Goal: Information Seeking & Learning: Check status

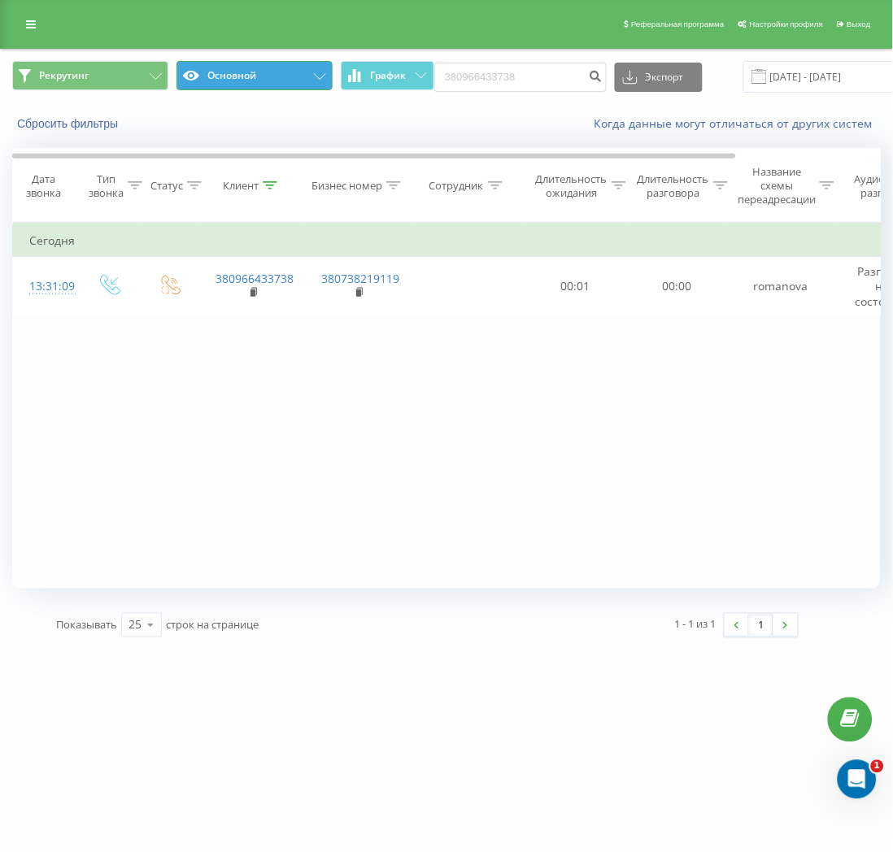
click at [239, 72] on button "Основной" at bounding box center [254, 75] width 156 height 29
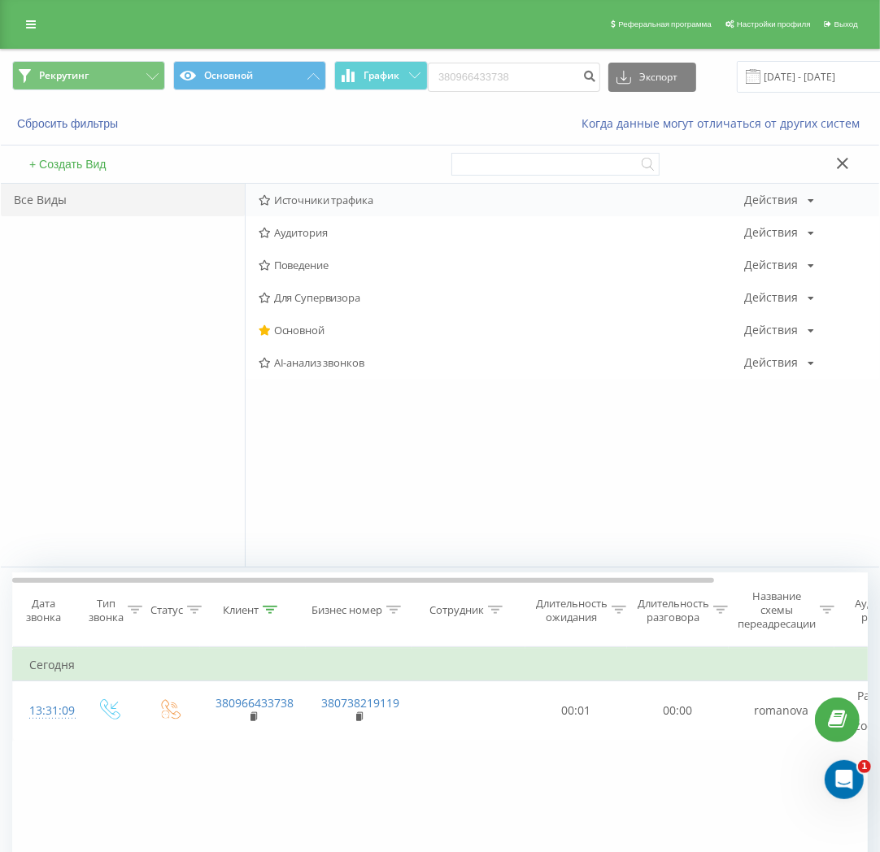
click at [358, 198] on span "Источники трафика" at bounding box center [502, 199] width 486 height 11
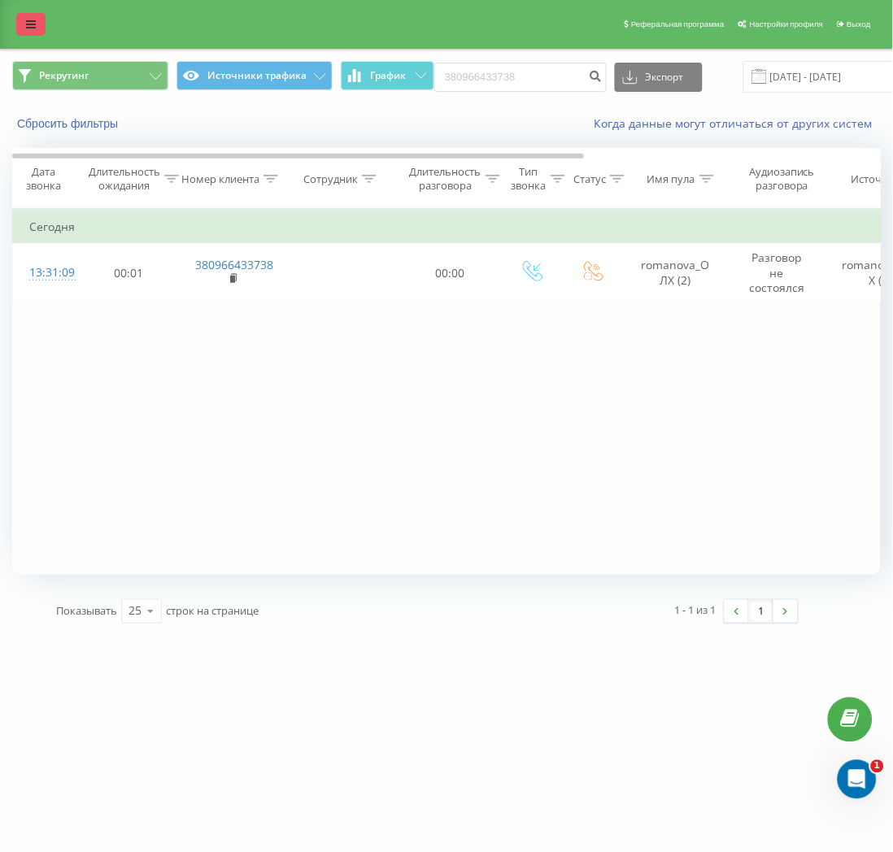
click at [35, 28] on icon at bounding box center [31, 24] width 10 height 11
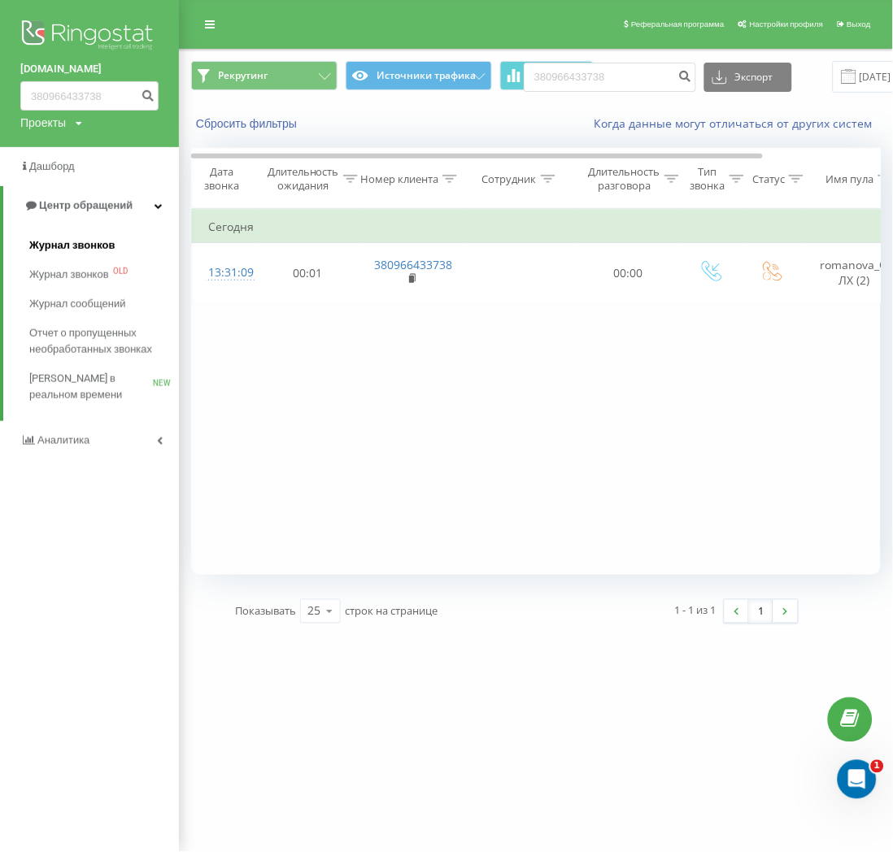
click at [69, 253] on span "Журнал звонков" at bounding box center [71, 245] width 85 height 16
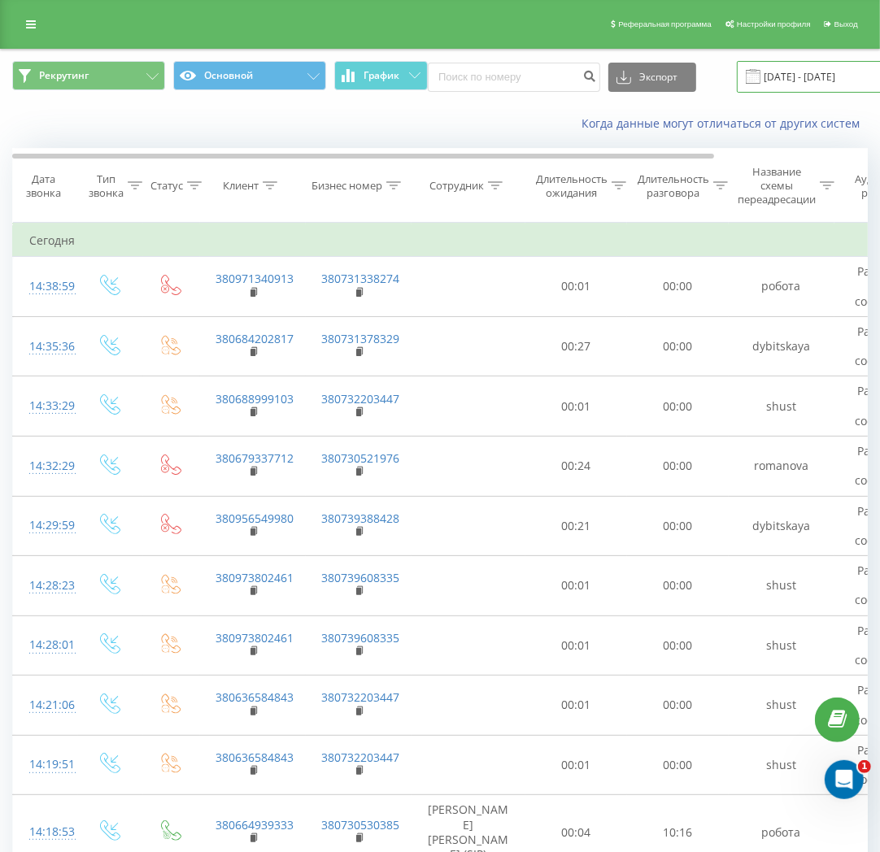
click at [782, 78] on input "[DATE] - [DATE]" at bounding box center [835, 77] width 197 height 32
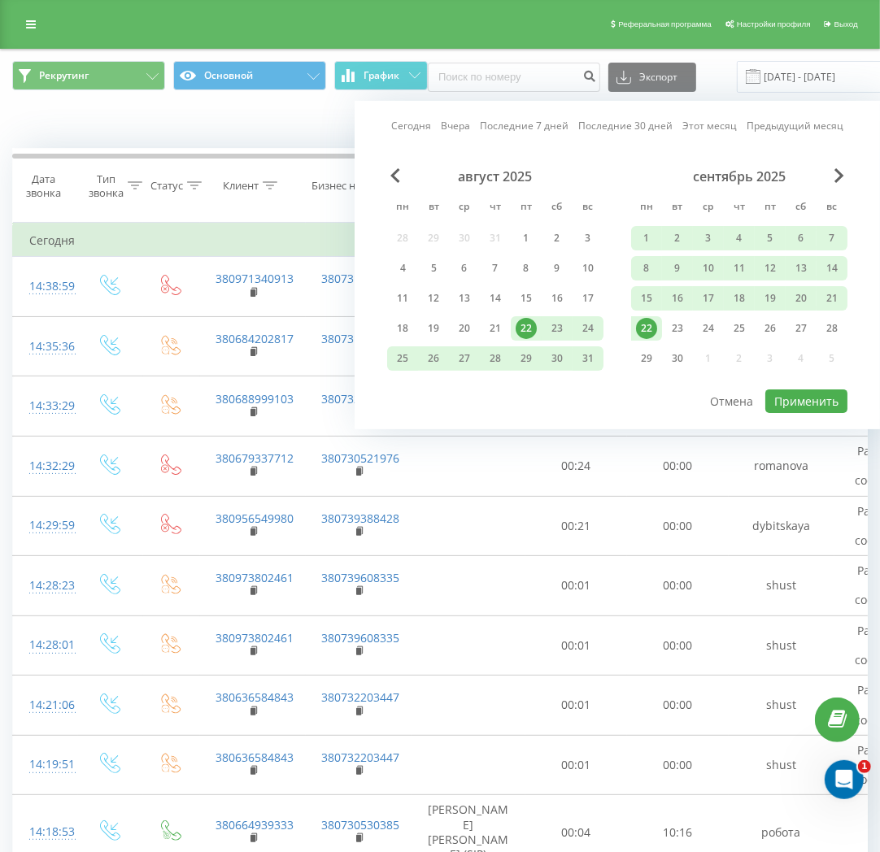
click at [643, 330] on div "22" at bounding box center [646, 328] width 21 height 21
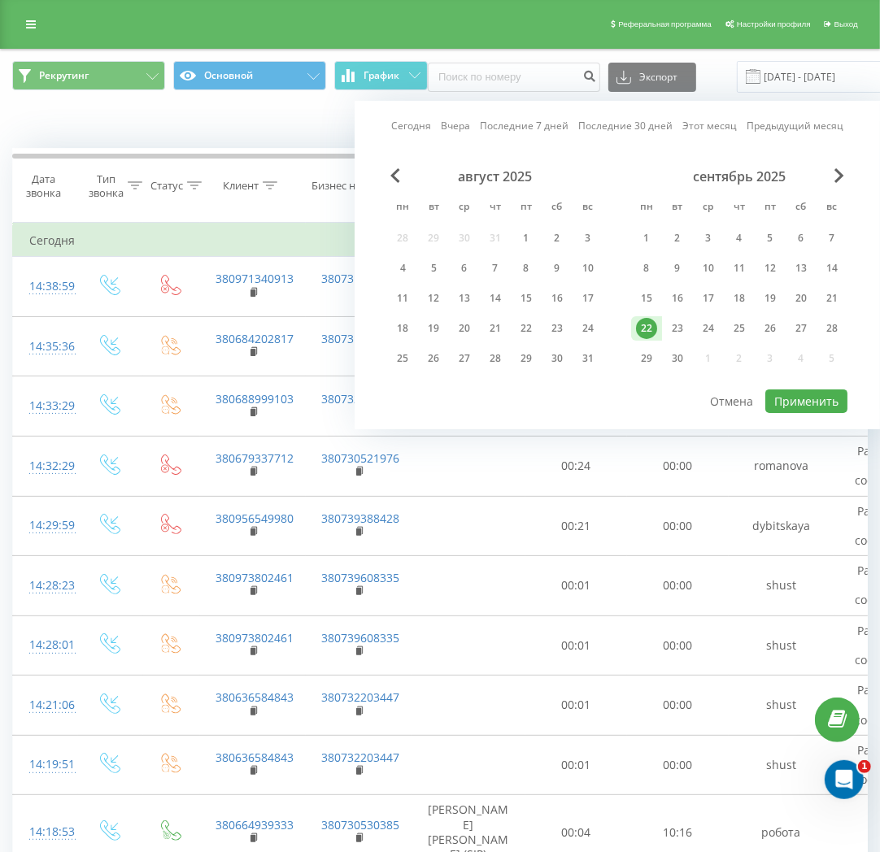
click at [643, 330] on div "22" at bounding box center [646, 328] width 21 height 21
click at [806, 397] on button "Применить" at bounding box center [806, 402] width 82 height 24
type input "[DATE] - [DATE]"
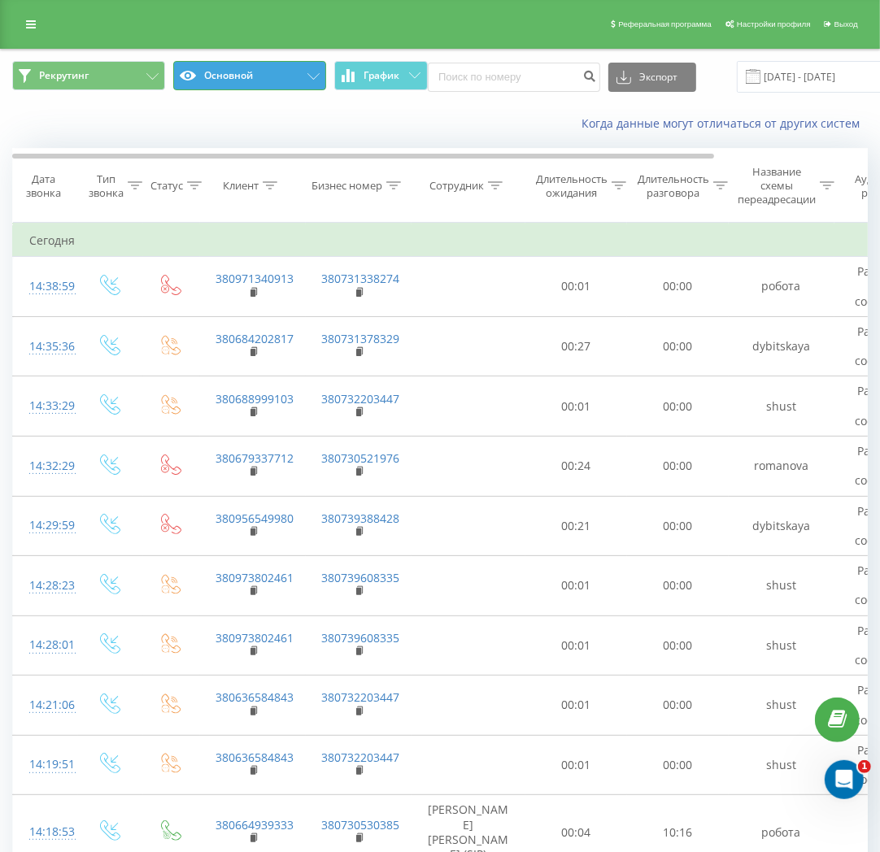
click at [207, 72] on button "Основной" at bounding box center [249, 75] width 153 height 29
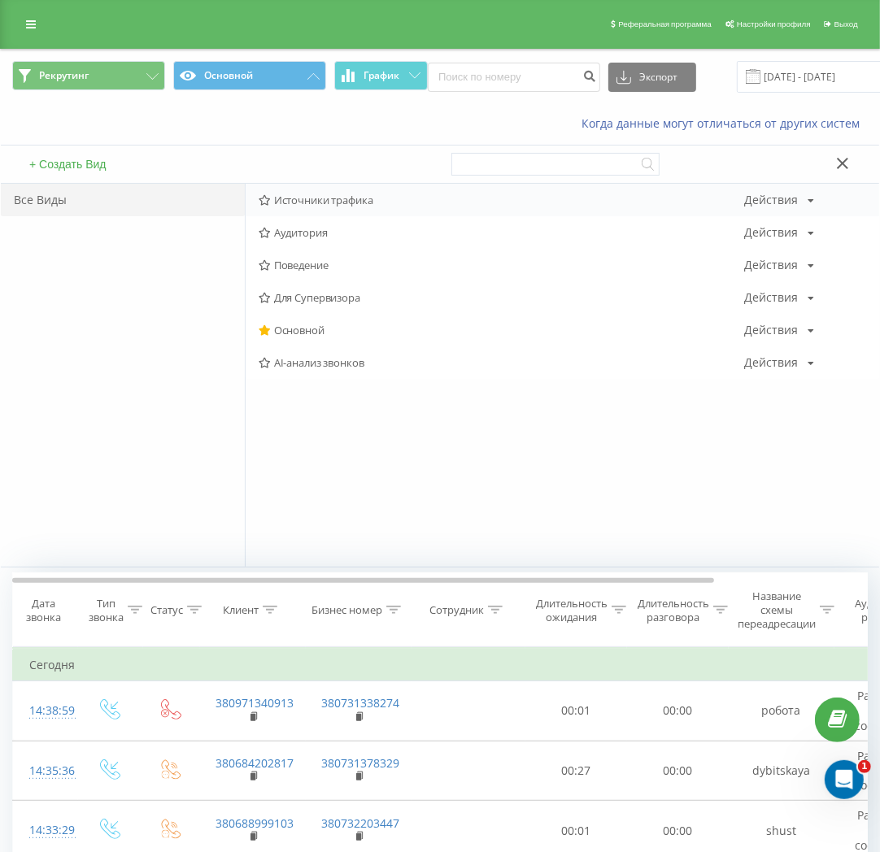
click at [310, 202] on span "Источники трафика" at bounding box center [502, 199] width 486 height 11
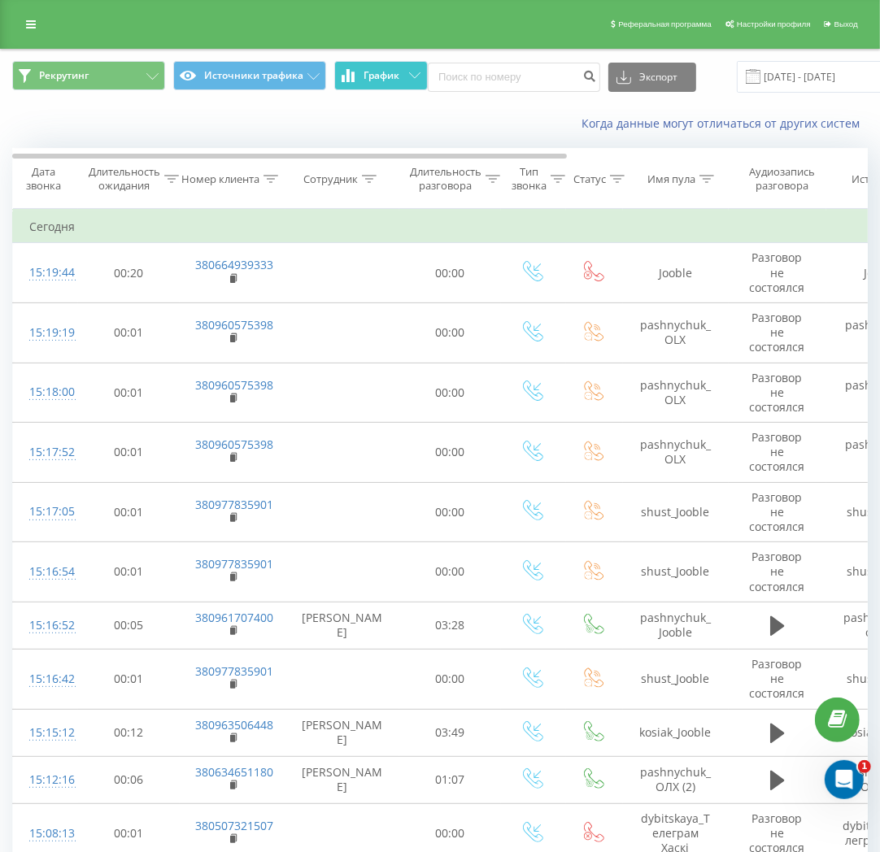
click at [348, 69] on icon at bounding box center [347, 75] width 3 height 13
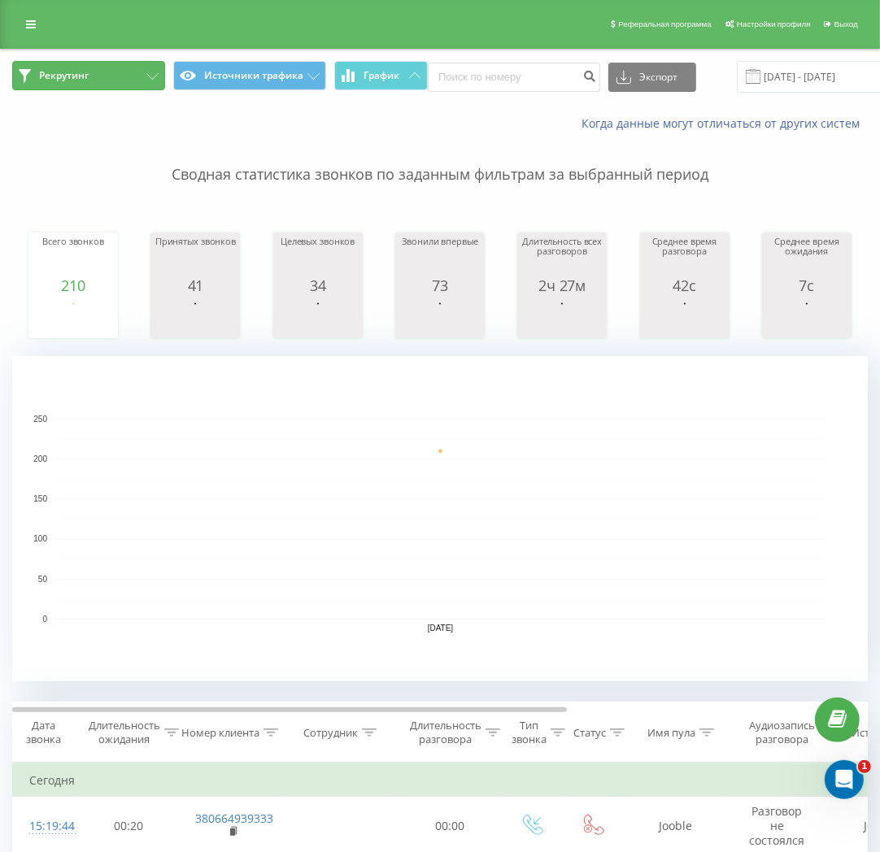
click at [45, 78] on span "Рекрутинг" at bounding box center [64, 75] width 50 height 13
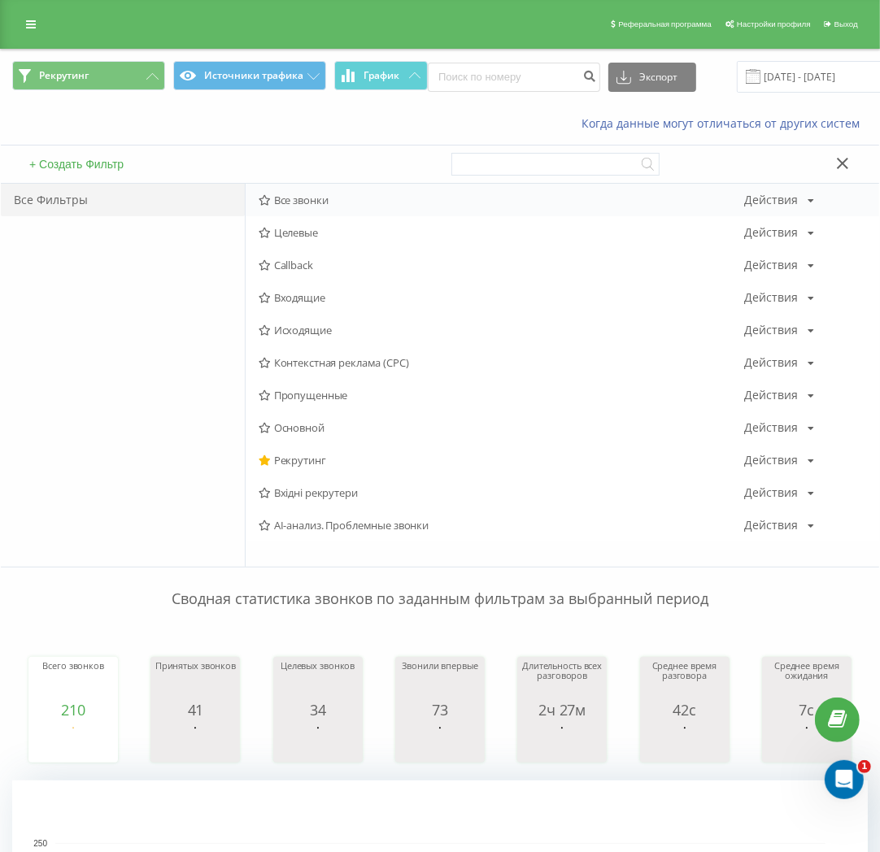
click at [303, 194] on span "Все звонки" at bounding box center [502, 199] width 486 height 11
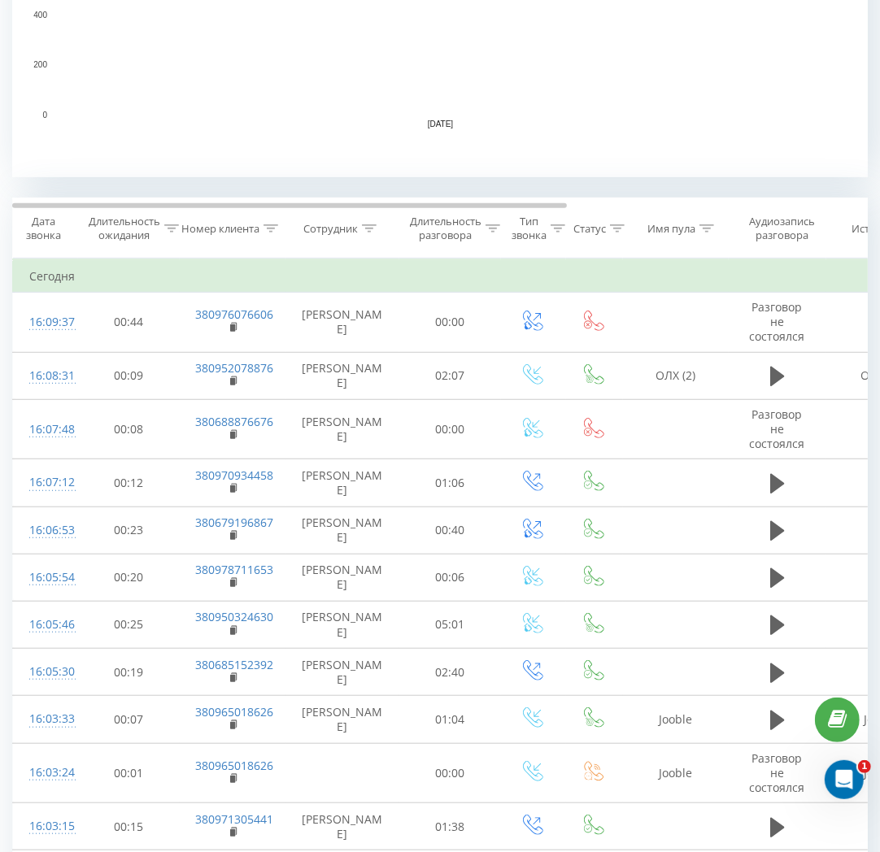
scroll to position [542, 0]
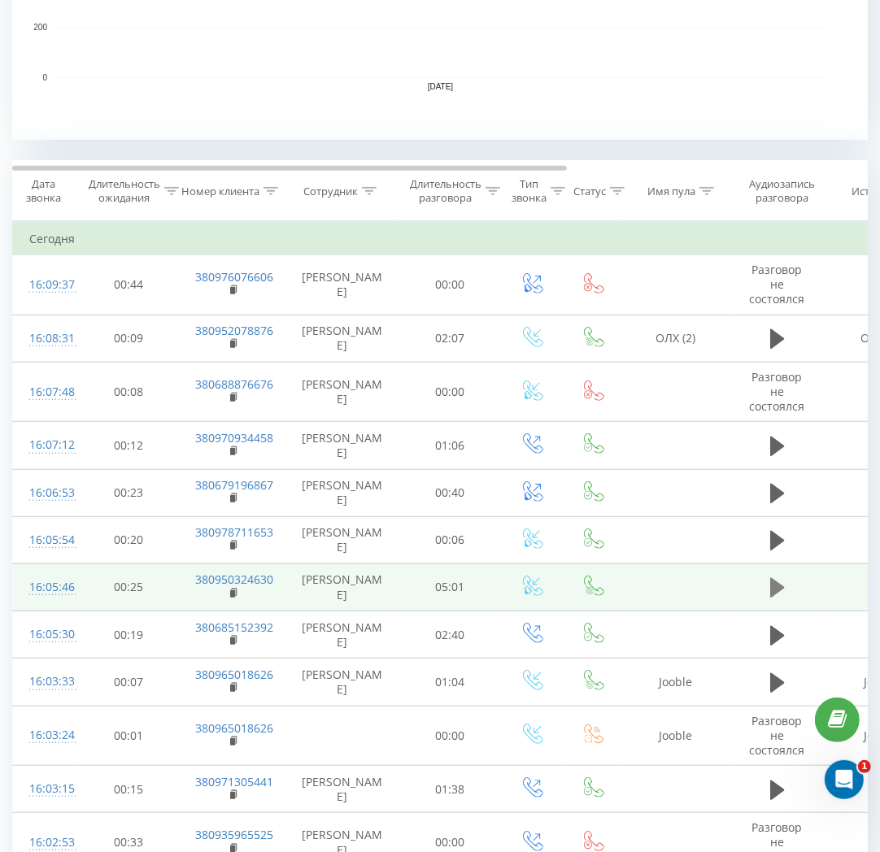
click at [771, 586] on icon at bounding box center [777, 588] width 15 height 20
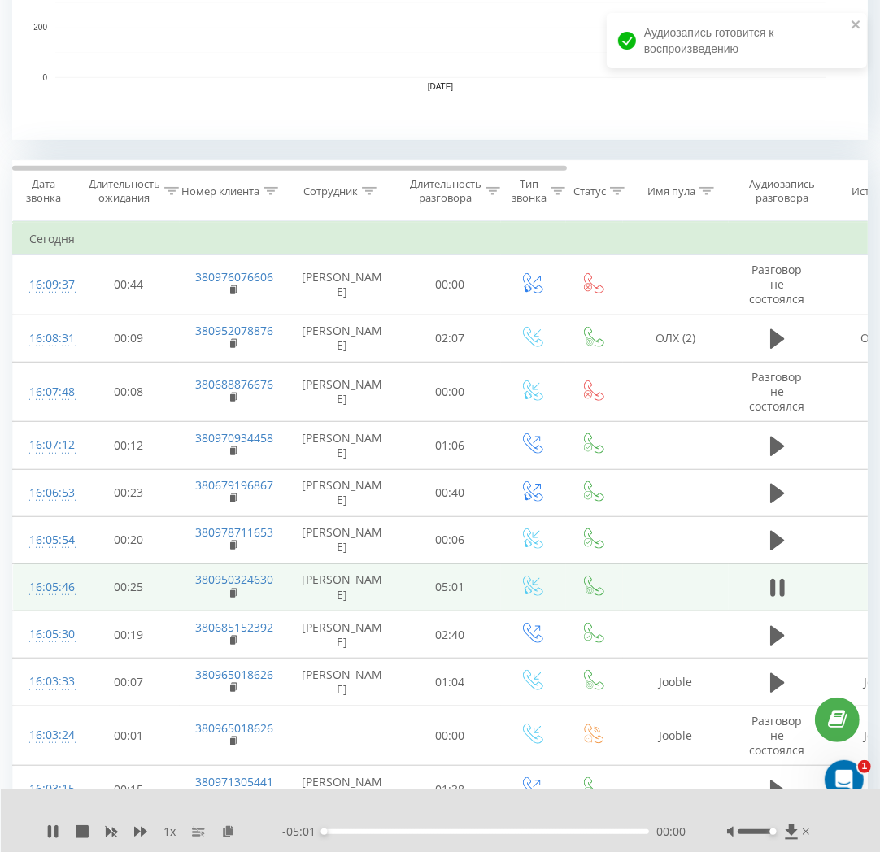
drag, startPoint x: 758, startPoint y: 833, endPoint x: 771, endPoint y: 833, distance: 13.0
click at [771, 833] on div "Accessibility label" at bounding box center [772, 832] width 7 height 7
drag, startPoint x: 375, startPoint y: 832, endPoint x: 442, endPoint y: 834, distance: 67.5
click at [442, 834] on div "01:48" at bounding box center [441, 832] width 7 height 7
drag, startPoint x: 453, startPoint y: 834, endPoint x: 467, endPoint y: 834, distance: 13.8
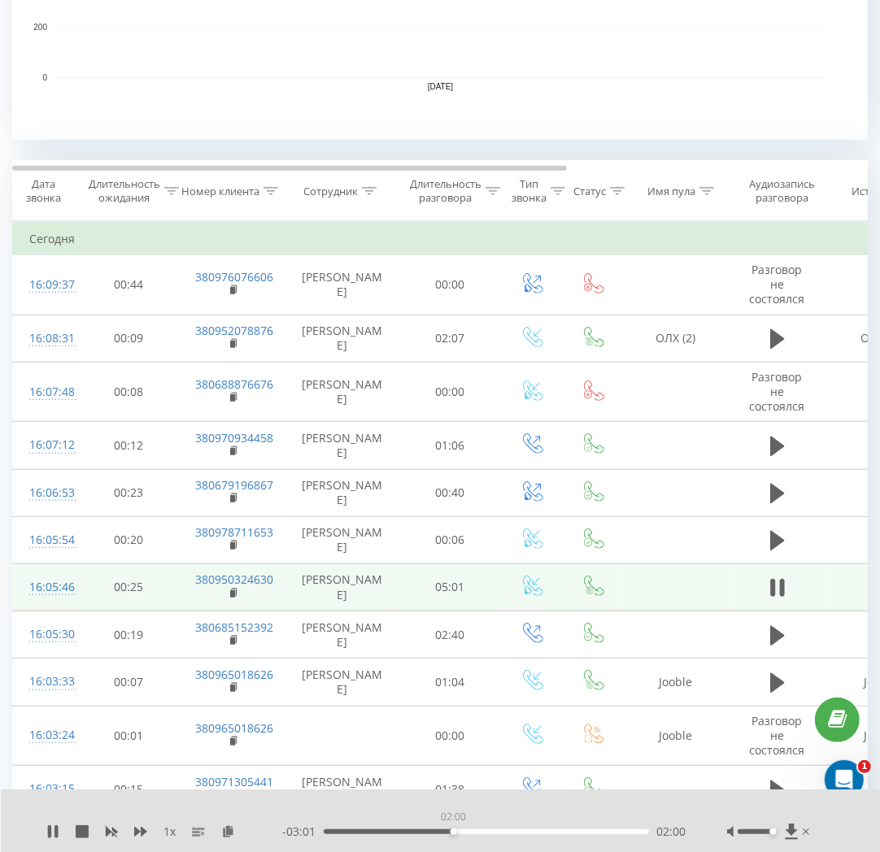
click at [457, 834] on div "02:00" at bounding box center [454, 832] width 7 height 7
drag, startPoint x: 467, startPoint y: 834, endPoint x: 490, endPoint y: 834, distance: 22.8
click at [480, 834] on div "02:21" at bounding box center [476, 832] width 7 height 7
drag, startPoint x: 496, startPoint y: 831, endPoint x: 510, endPoint y: 831, distance: 13.8
click at [510, 831] on div "02:40" at bounding box center [486, 831] width 325 height 5
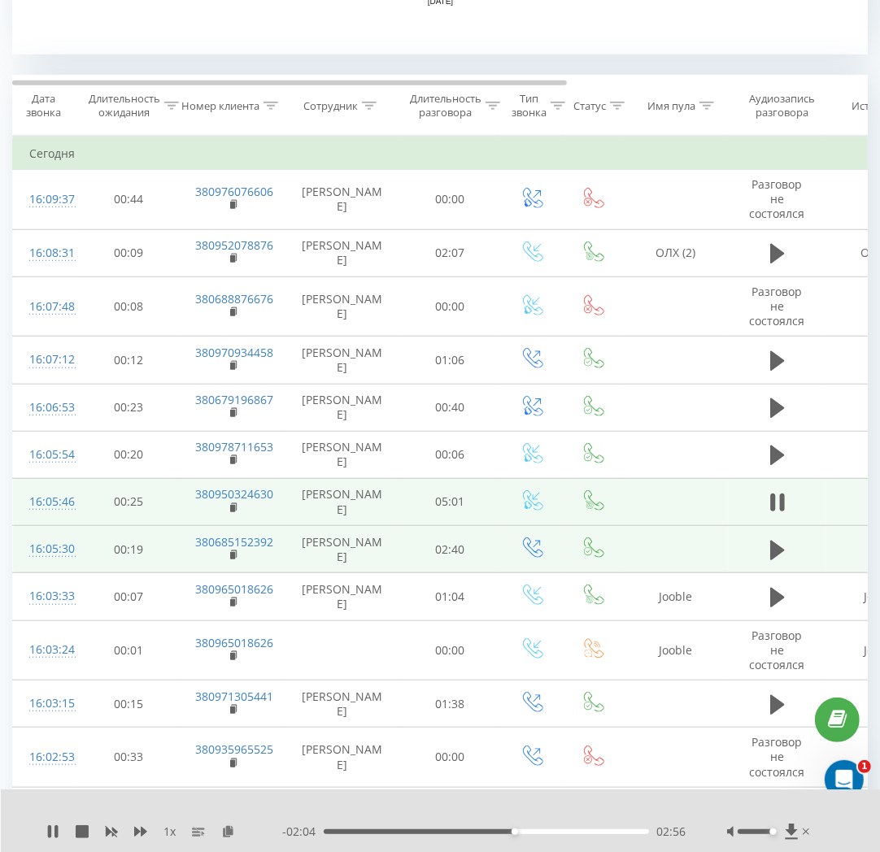
scroll to position [632, 0]
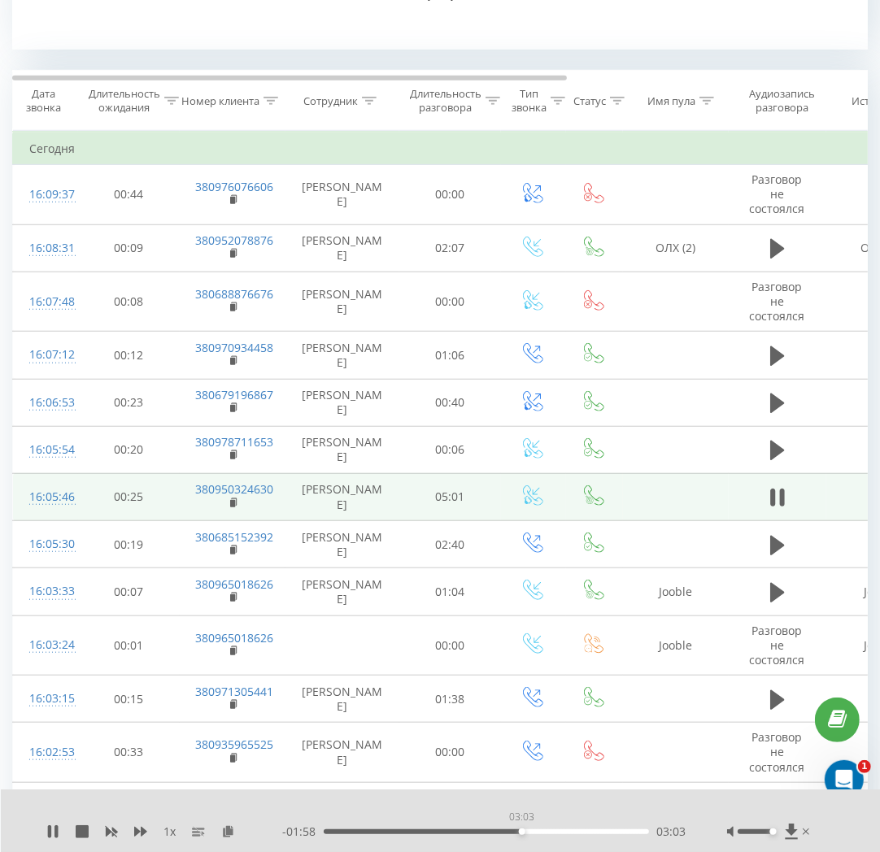
drag, startPoint x: 517, startPoint y: 830, endPoint x: 533, endPoint y: 830, distance: 15.5
click at [525, 830] on div "03:03" at bounding box center [522, 832] width 7 height 7
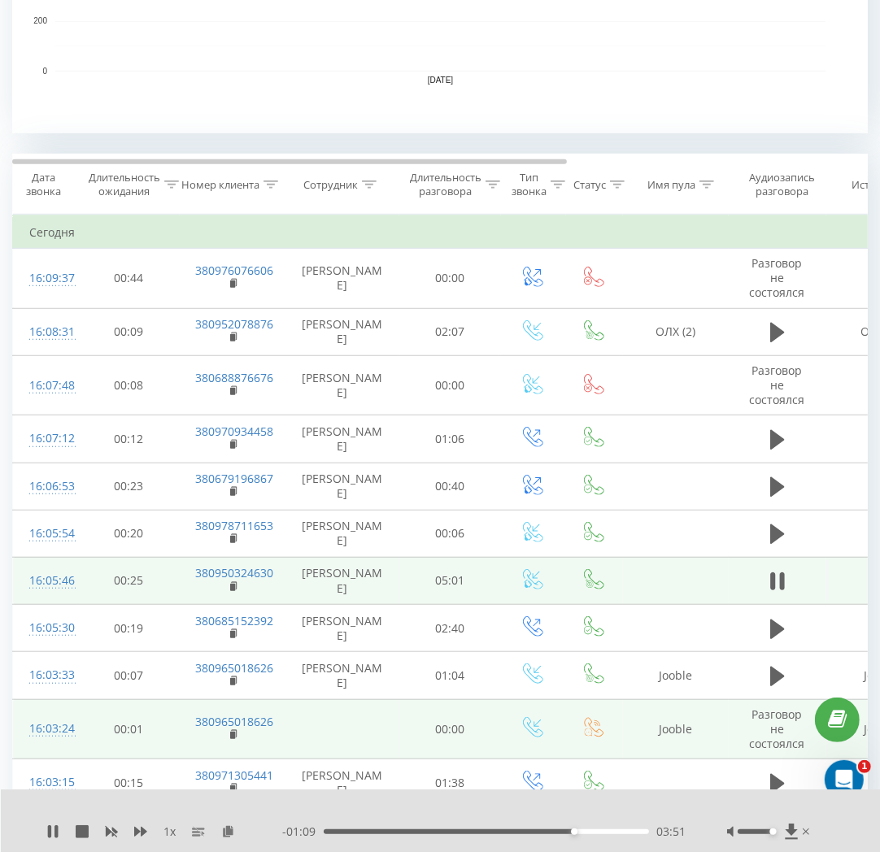
scroll to position [542, 0]
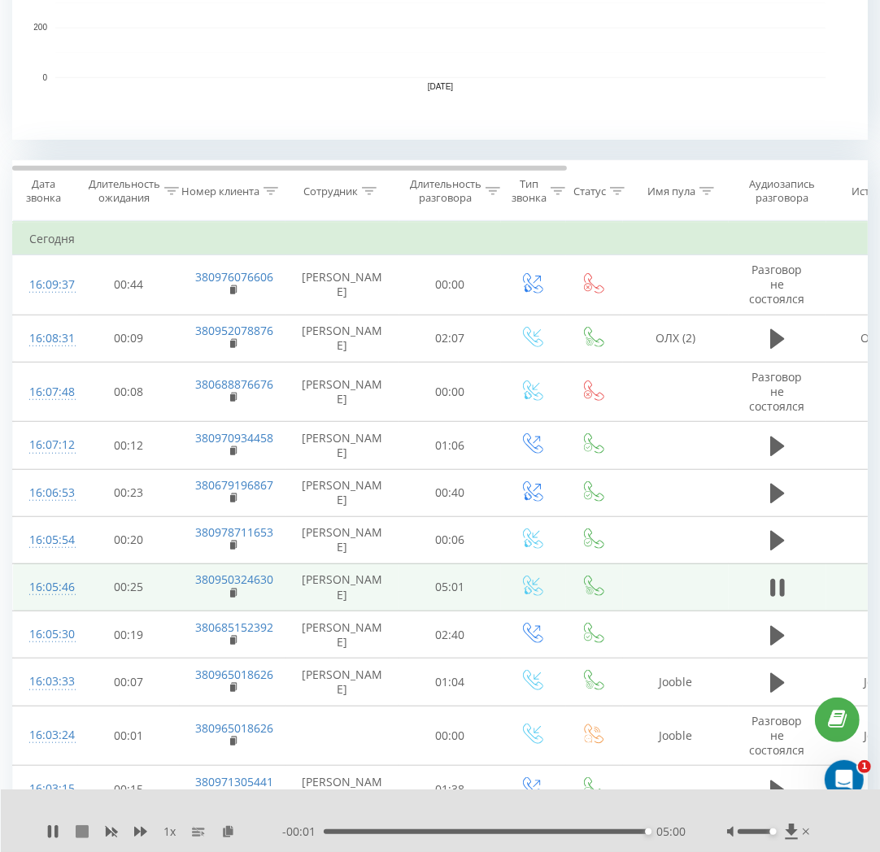
click at [82, 829] on icon at bounding box center [82, 831] width 13 height 13
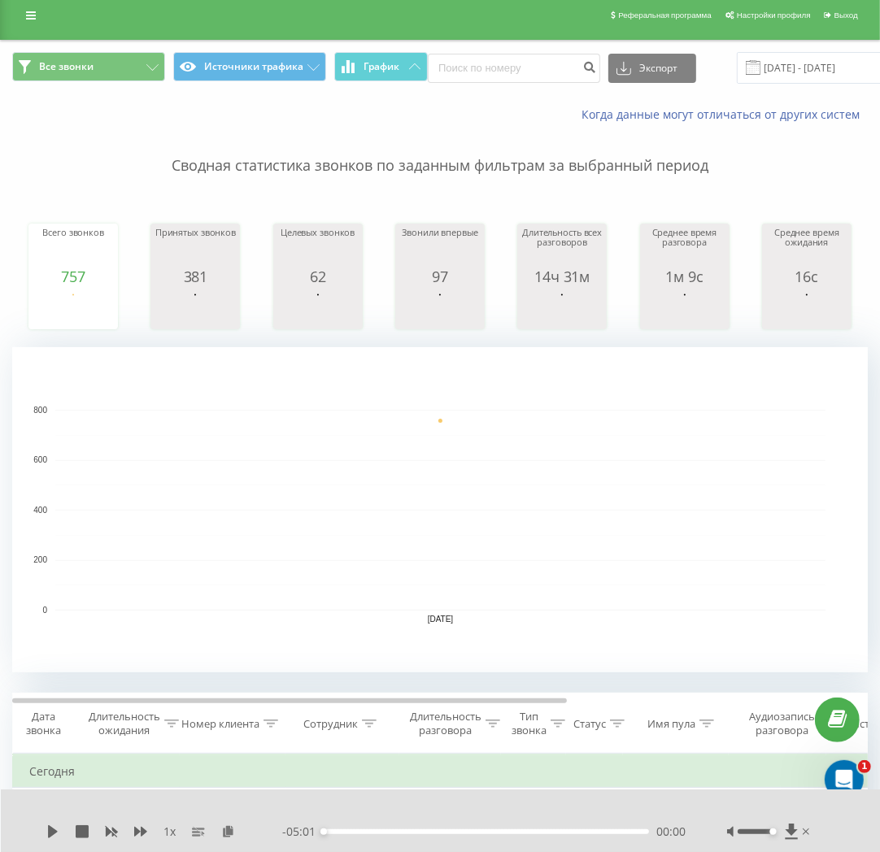
scroll to position [0, 0]
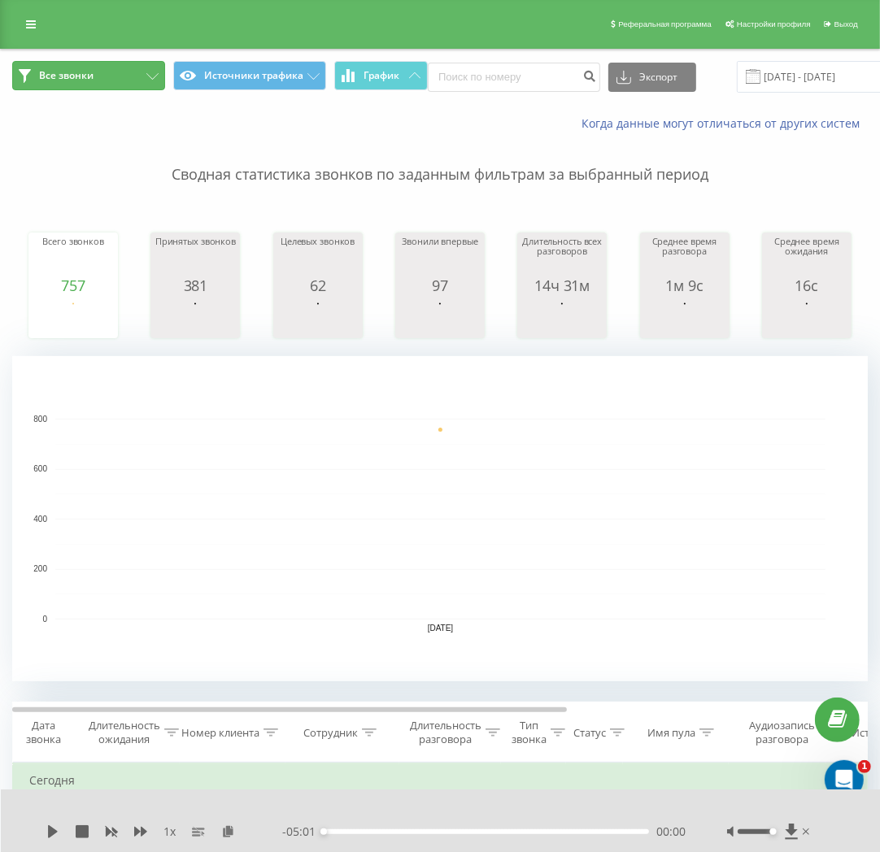
click at [117, 71] on button "Все звонки" at bounding box center [88, 75] width 153 height 29
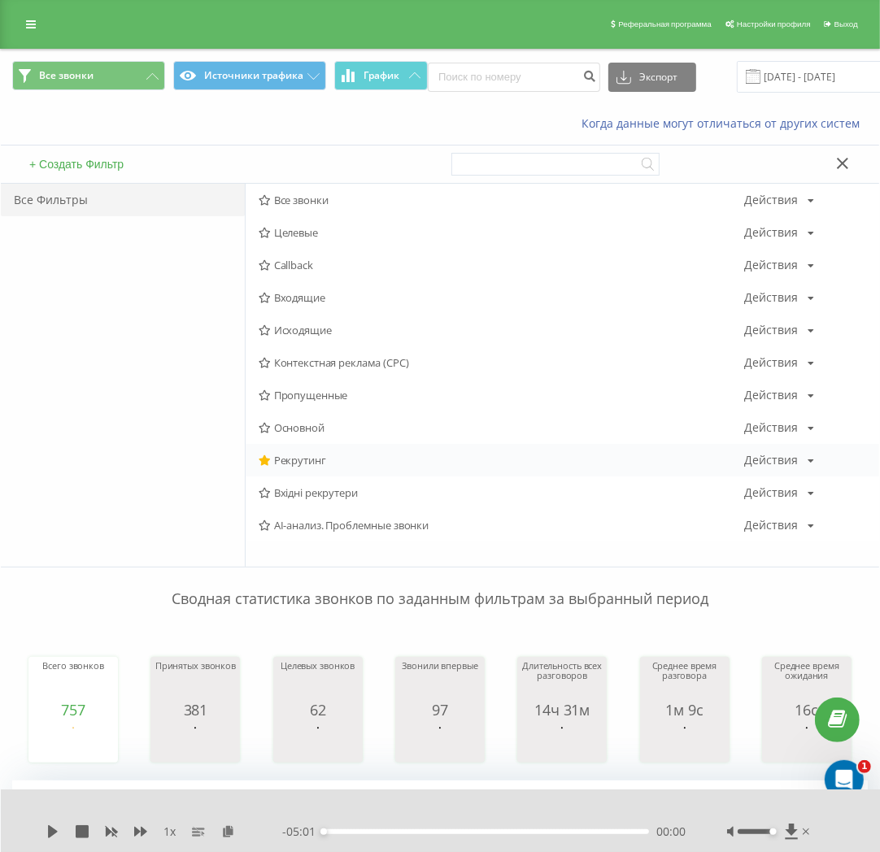
click at [287, 458] on span "Рекрутинг" at bounding box center [502, 460] width 486 height 11
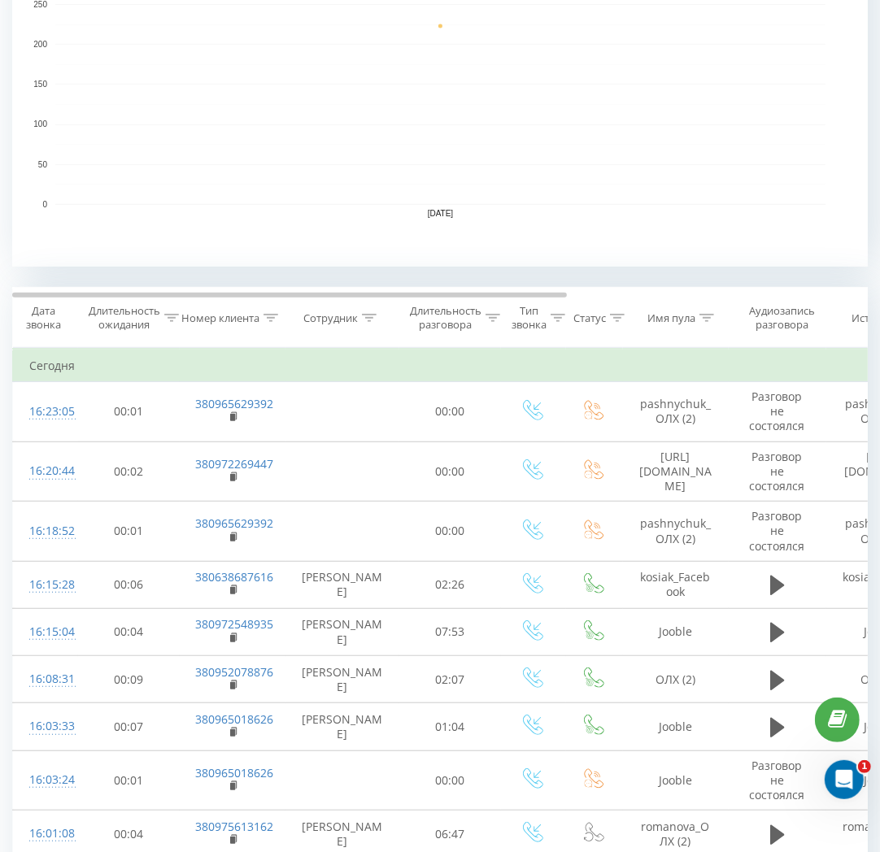
scroll to position [451, 0]
